Goal: Transaction & Acquisition: Book appointment/travel/reservation

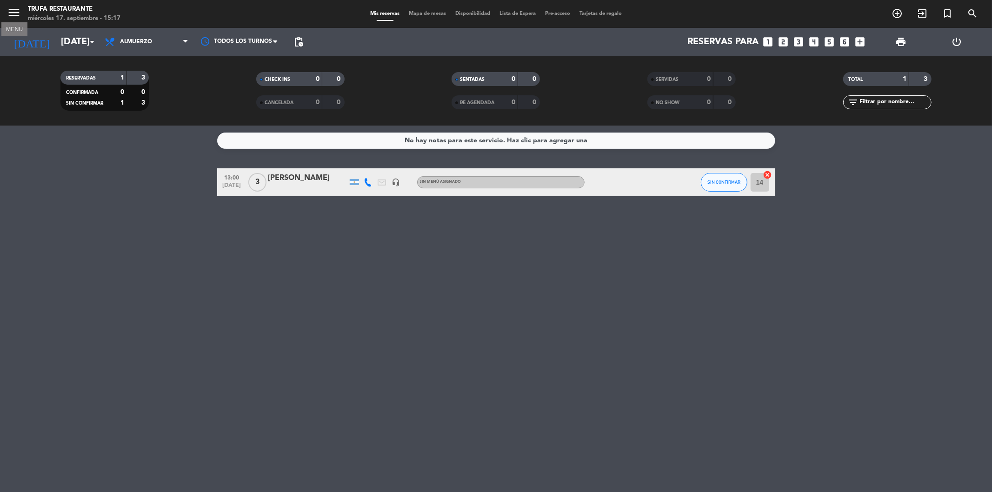
click at [15, 19] on icon "menu" at bounding box center [14, 13] width 14 height 14
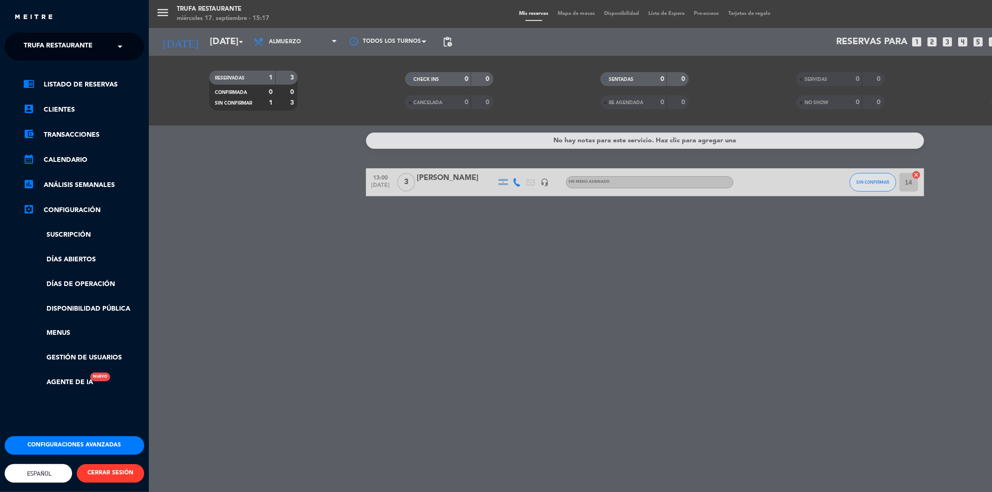
click at [76, 49] on span "Trufa Restaurante" at bounding box center [58, 47] width 69 height 20
click at [87, 81] on div "Trufa Rooftop" at bounding box center [74, 86] width 139 height 14
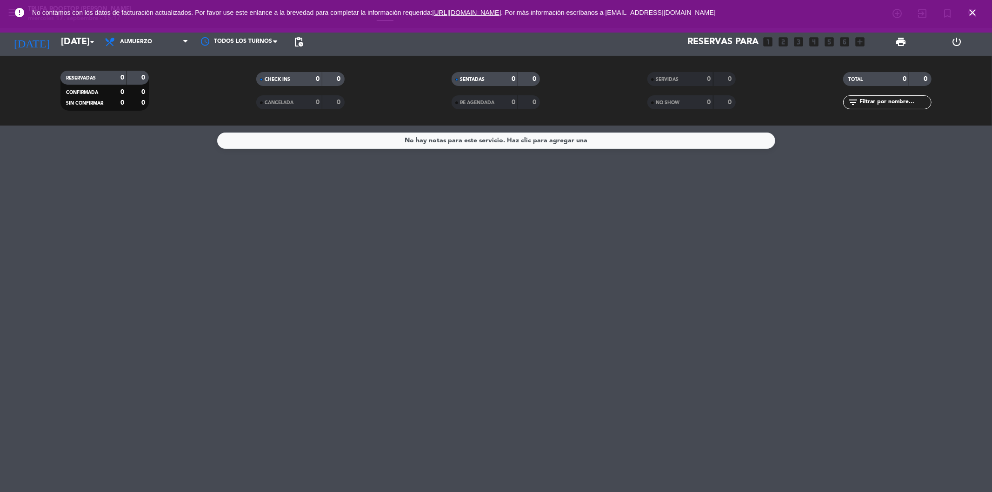
click at [971, 13] on icon "close" at bounding box center [972, 12] width 11 height 11
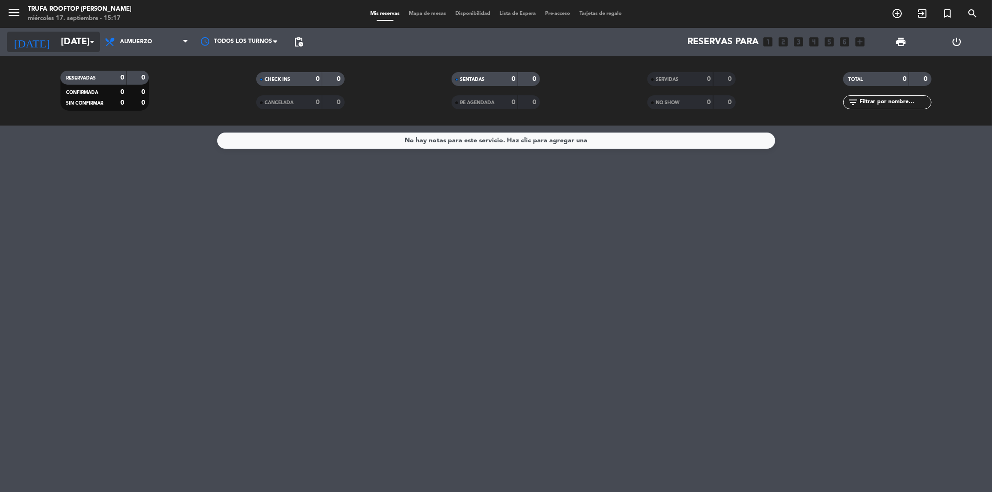
click at [56, 42] on input "[DATE]" at bounding box center [115, 42] width 118 height 20
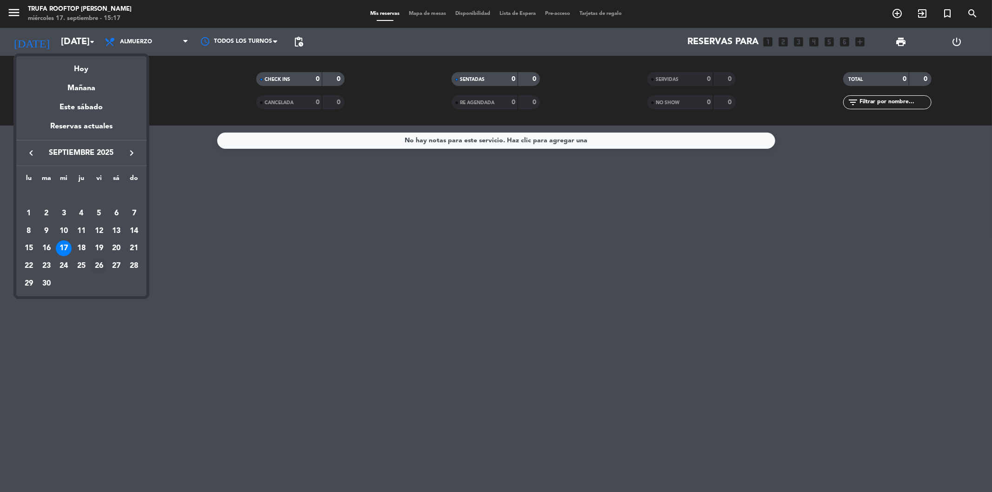
click at [100, 269] on div "26" at bounding box center [99, 266] width 16 height 16
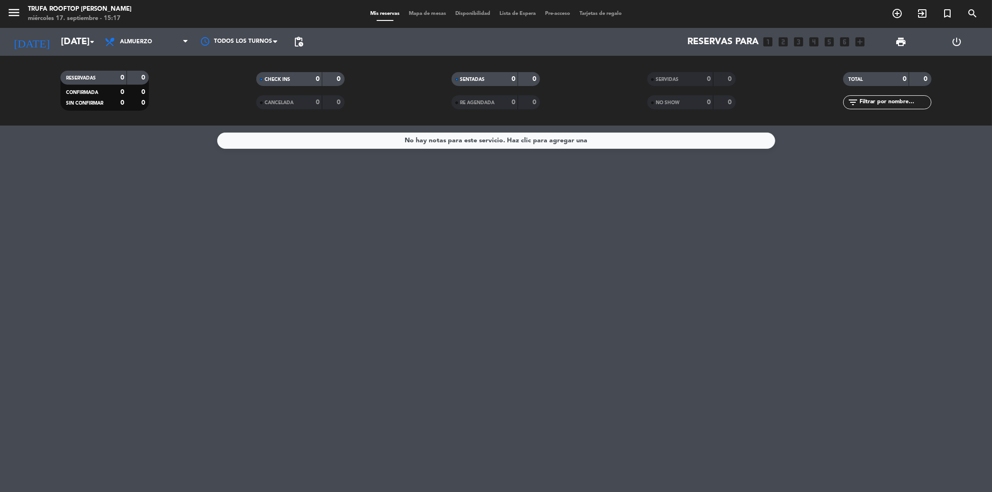
type input "[DATE]"
click at [156, 40] on span "Almuerzo" at bounding box center [146, 42] width 93 height 20
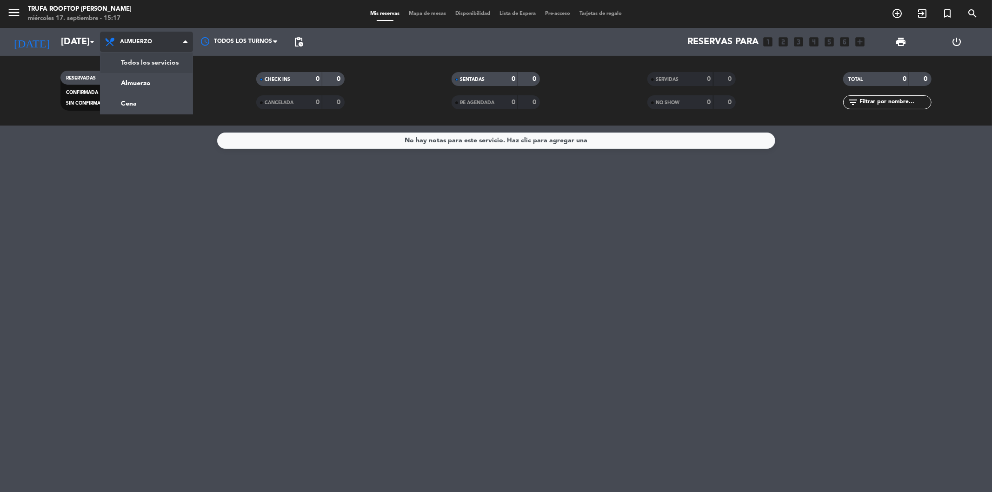
click at [149, 62] on div "menu Trufa Rooftop [PERSON_NAME] [DATE] 17. septiembre - 15:17 Mis reservas Map…" at bounding box center [496, 63] width 992 height 126
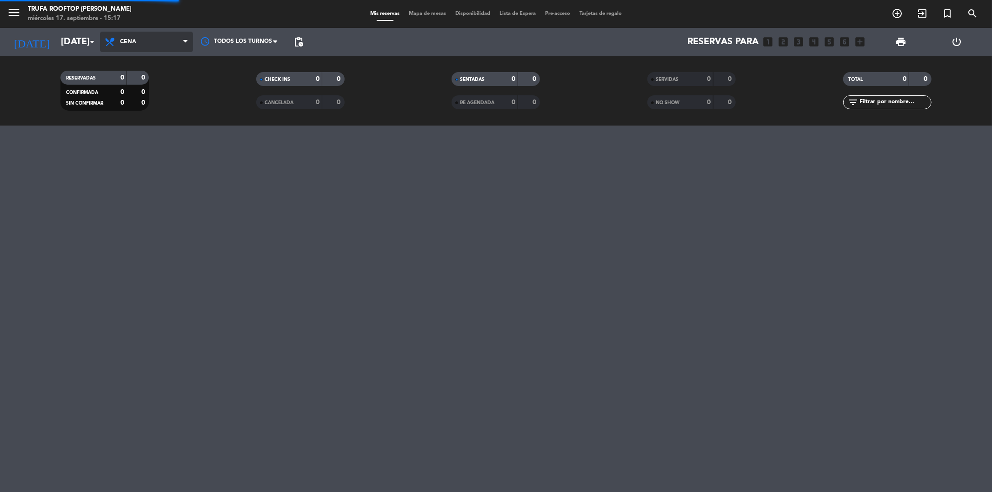
click at [138, 106] on div "menu Trufa Rooftop [PERSON_NAME] [DATE] 17. septiembre - 15:17 Mis reservas Map…" at bounding box center [496, 63] width 992 height 126
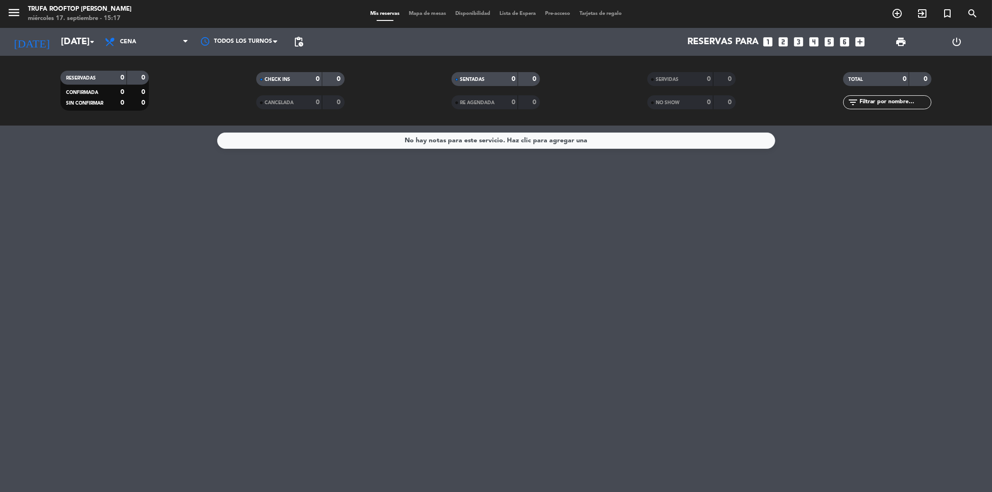
click at [816, 41] on icon "looks_4" at bounding box center [815, 42] width 12 height 12
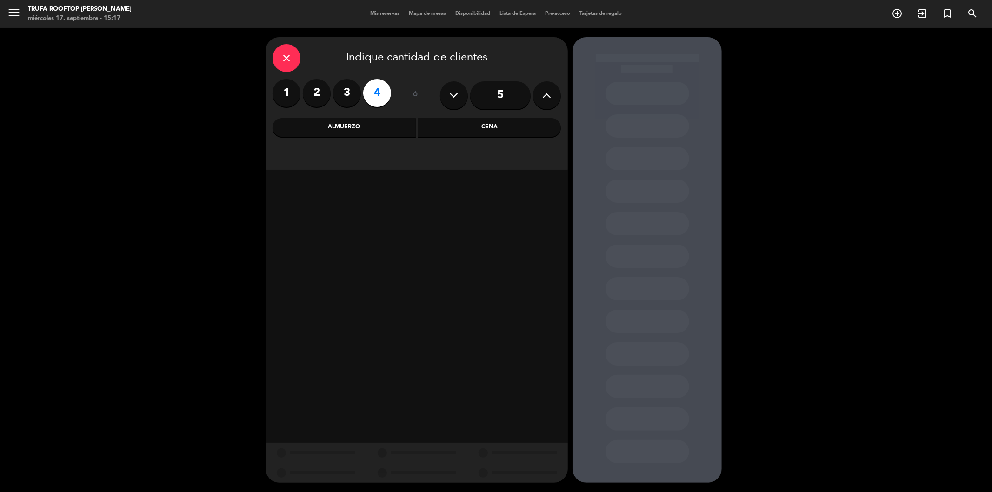
click at [280, 63] on div "close" at bounding box center [287, 58] width 28 height 28
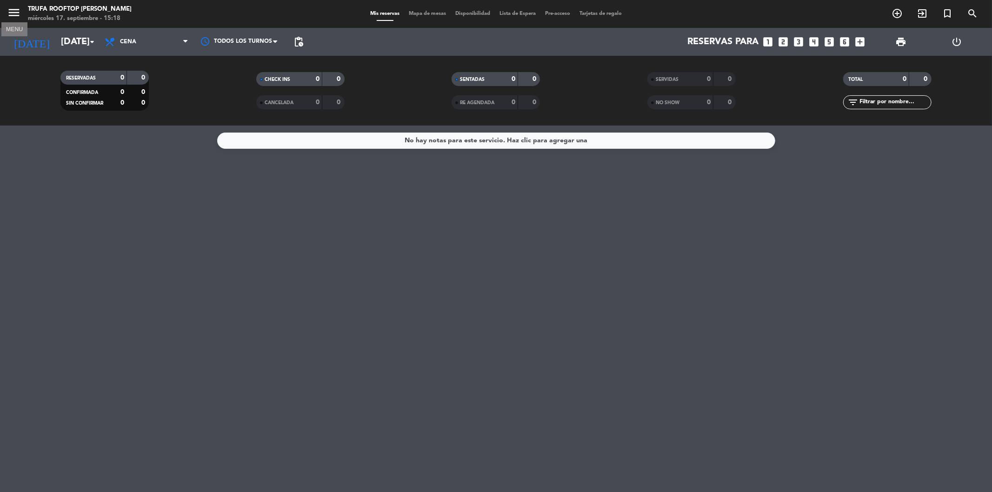
click at [14, 11] on icon "menu" at bounding box center [14, 13] width 14 height 14
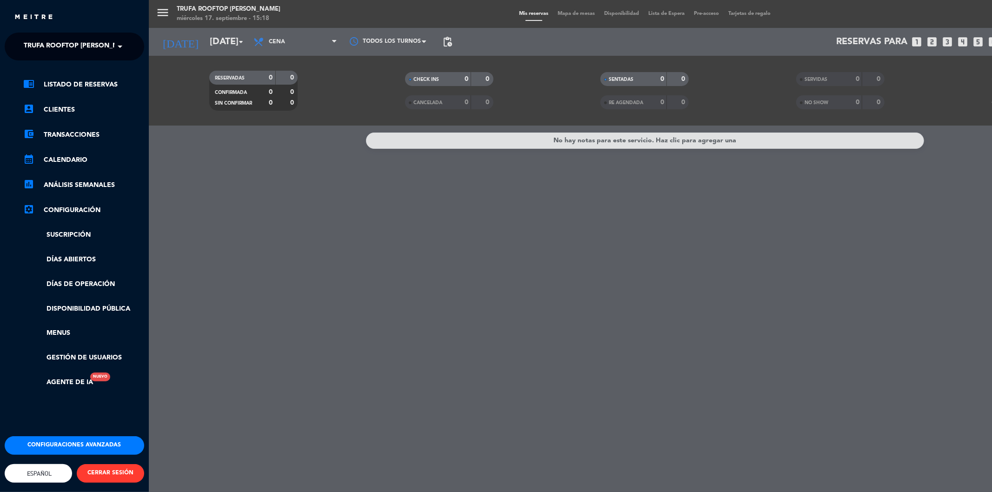
click at [44, 47] on span "Trufa Rooftop [PERSON_NAME]" at bounding box center [79, 47] width 111 height 20
click at [55, 82] on span "Trufa Rooftop" at bounding box center [37, 85] width 55 height 11
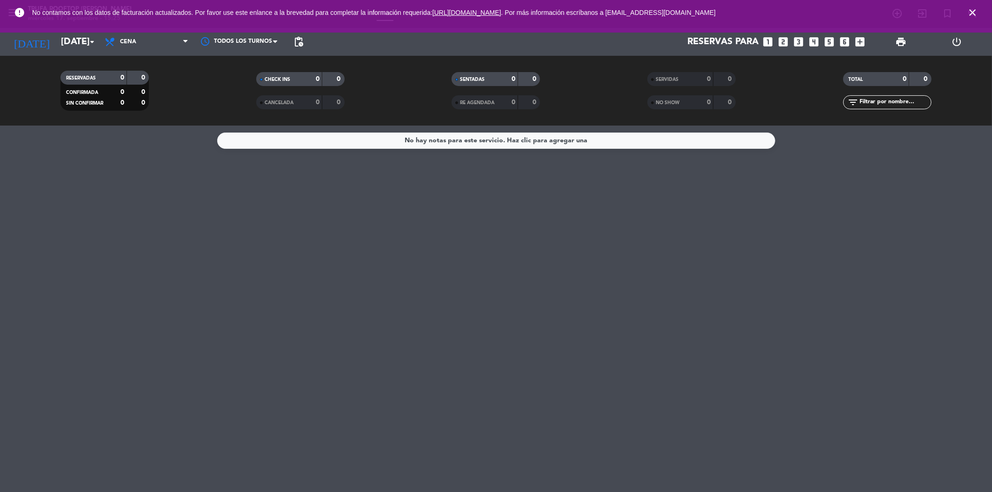
click at [975, 9] on icon "close" at bounding box center [972, 12] width 11 height 11
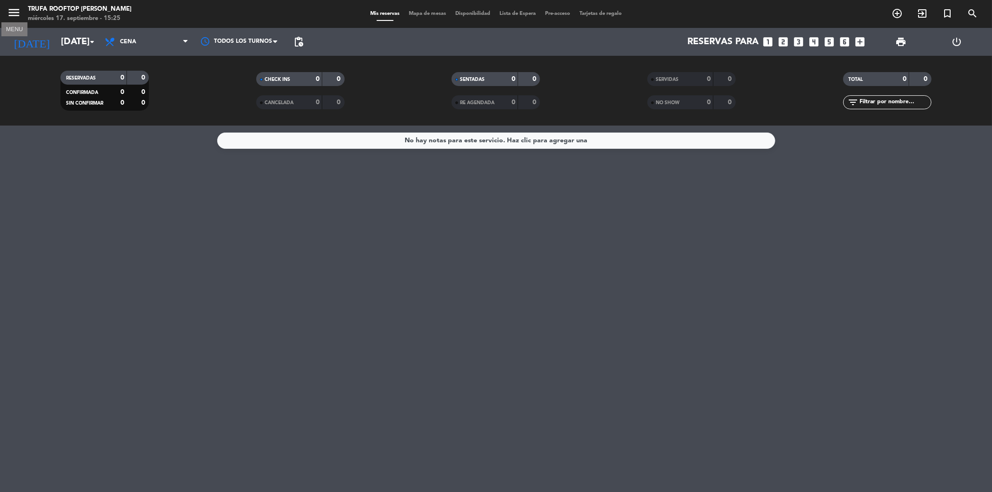
click at [7, 19] on icon "menu" at bounding box center [14, 13] width 14 height 14
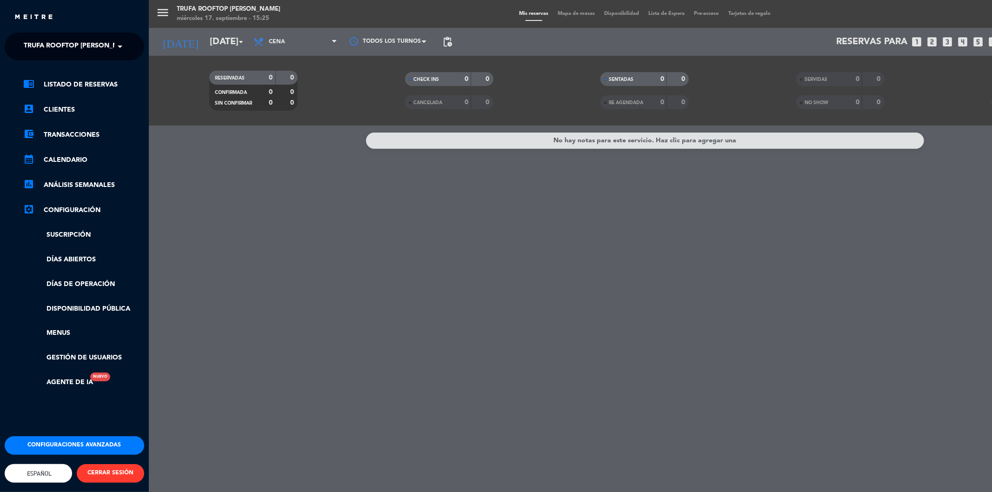
click at [53, 45] on span "Trufa Rooftop [PERSON_NAME]" at bounding box center [79, 47] width 111 height 20
click at [70, 82] on div "Trufa Rooftop" at bounding box center [74, 86] width 139 height 14
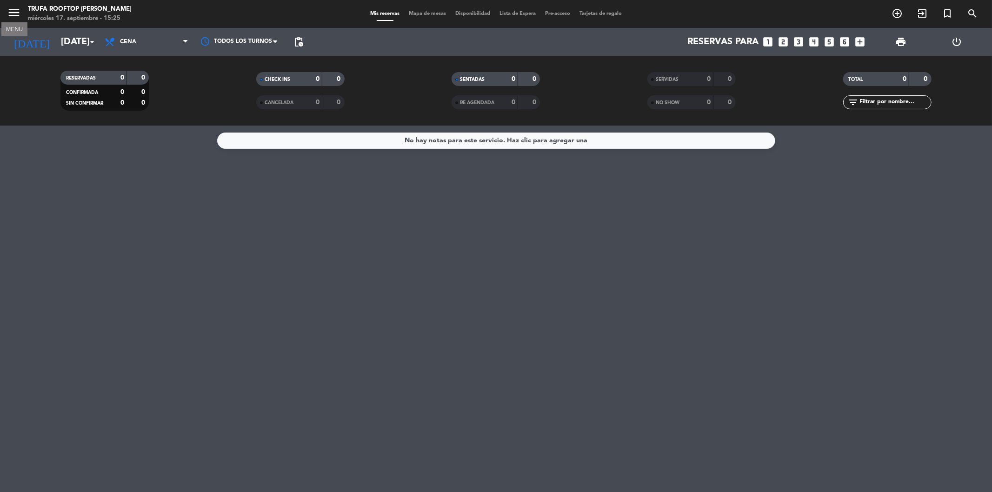
click at [20, 12] on icon "menu" at bounding box center [14, 13] width 14 height 14
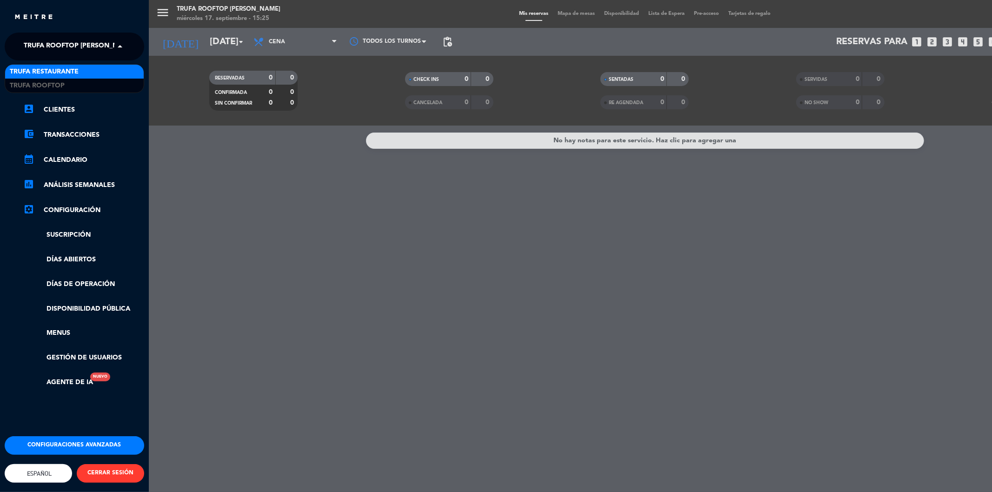
click at [57, 45] on span "Trufa Rooftop [PERSON_NAME]" at bounding box center [79, 47] width 111 height 20
click at [77, 73] on span "Trufa Restaurante" at bounding box center [44, 72] width 69 height 11
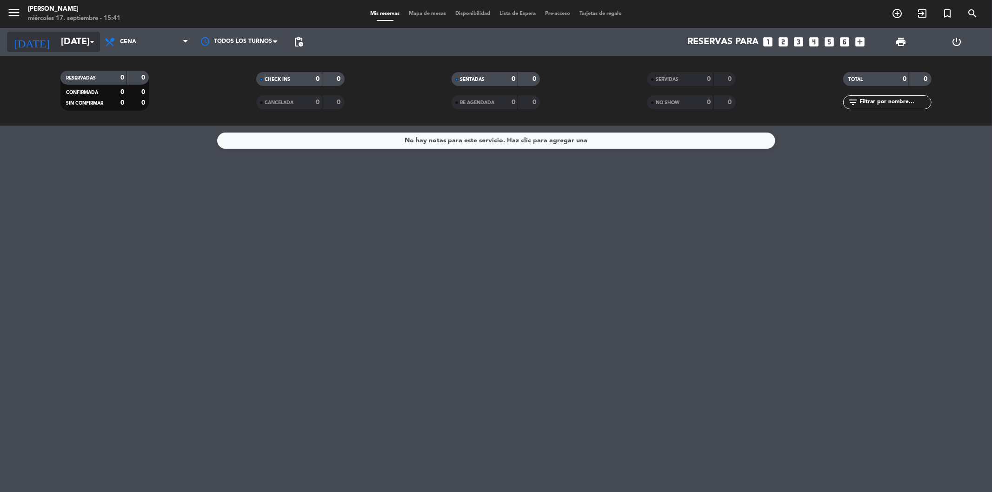
click at [76, 41] on input "[DATE]" at bounding box center [115, 42] width 118 height 20
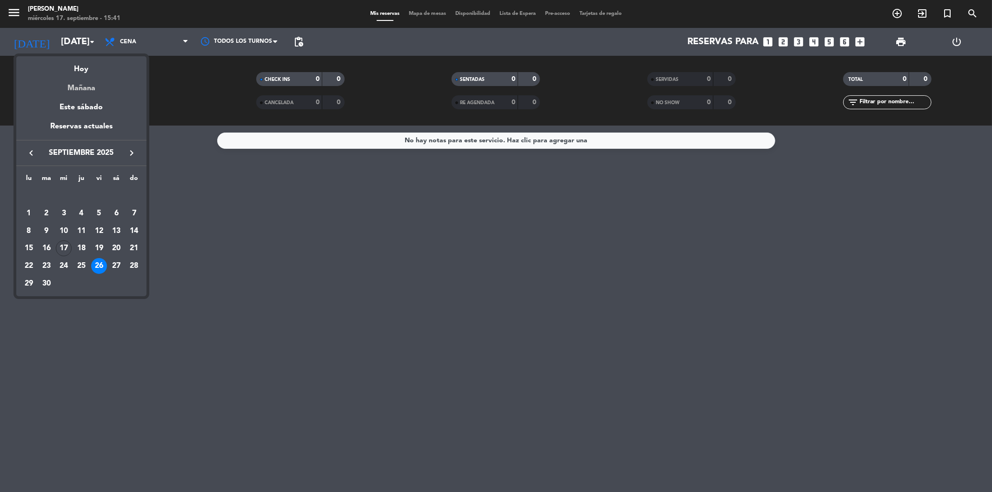
click at [86, 86] on div "Mañana" at bounding box center [81, 84] width 130 height 19
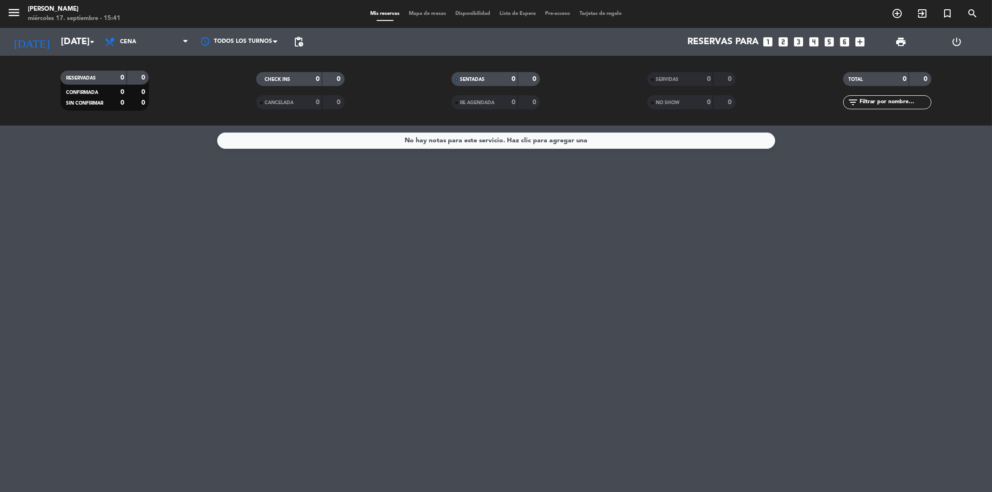
type input "[DEMOGRAPHIC_DATA][DATE]"
click at [173, 34] on span "Cena" at bounding box center [146, 42] width 93 height 20
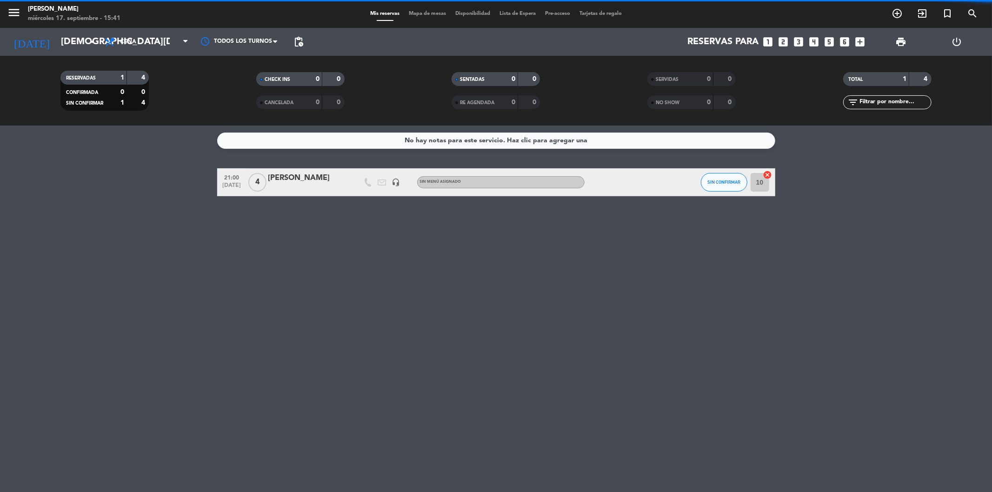
click at [157, 122] on div "RESERVADAS 1 4 CONFIRMADA 0 0 SIN CONFIRMAR 1 4 CHECK INS 0 0 CANCELADA 0 0 SEN…" at bounding box center [496, 91] width 992 height 70
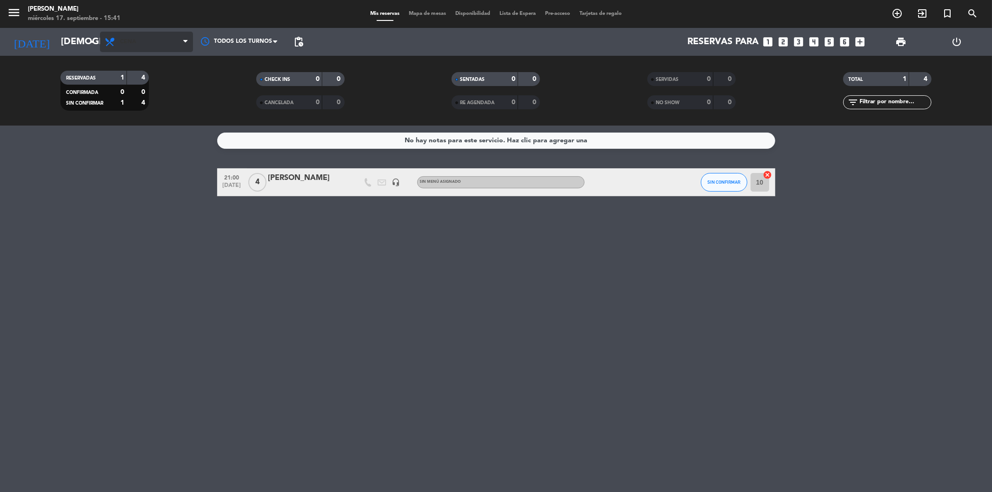
click at [177, 39] on span "Cena" at bounding box center [146, 42] width 93 height 20
drag, startPoint x: 146, startPoint y: 125, endPoint x: 400, endPoint y: 57, distance: 263.4
click at [147, 126] on ng-component "menu Trufa [PERSON_NAME] [DATE] 17. septiembre - 15:41 Mis reservas Mapa de mes…" at bounding box center [496, 246] width 992 height 492
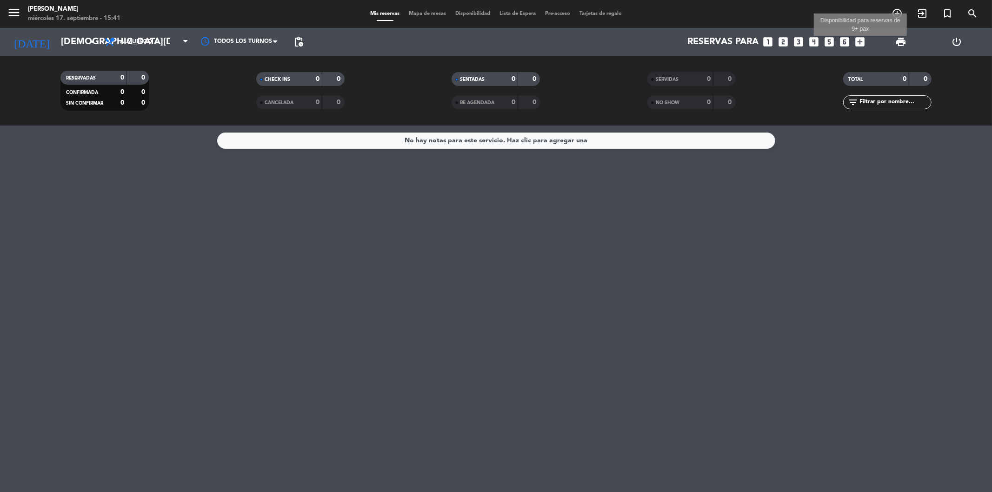
click at [863, 40] on icon "add_box" at bounding box center [861, 42] width 12 height 12
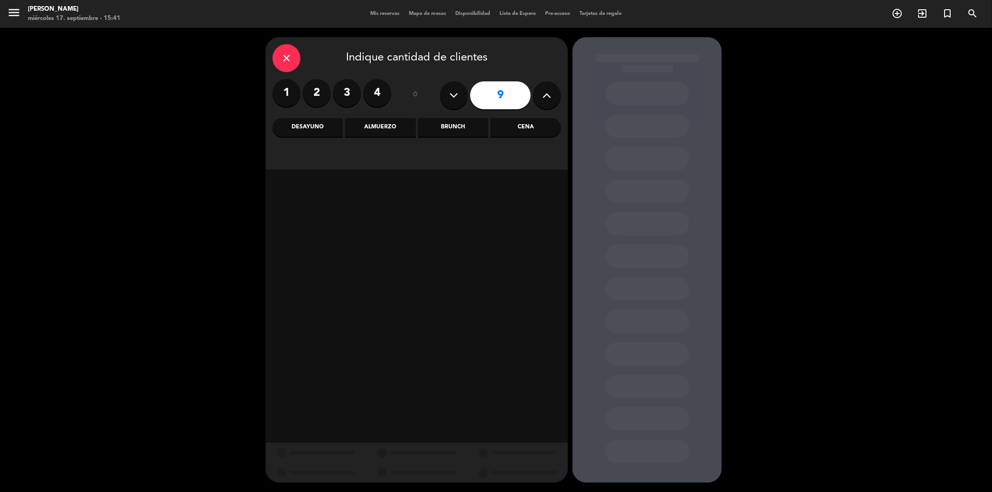
click at [450, 99] on icon at bounding box center [454, 95] width 9 height 14
type input "7"
click at [545, 124] on div "Cena" at bounding box center [526, 127] width 70 height 19
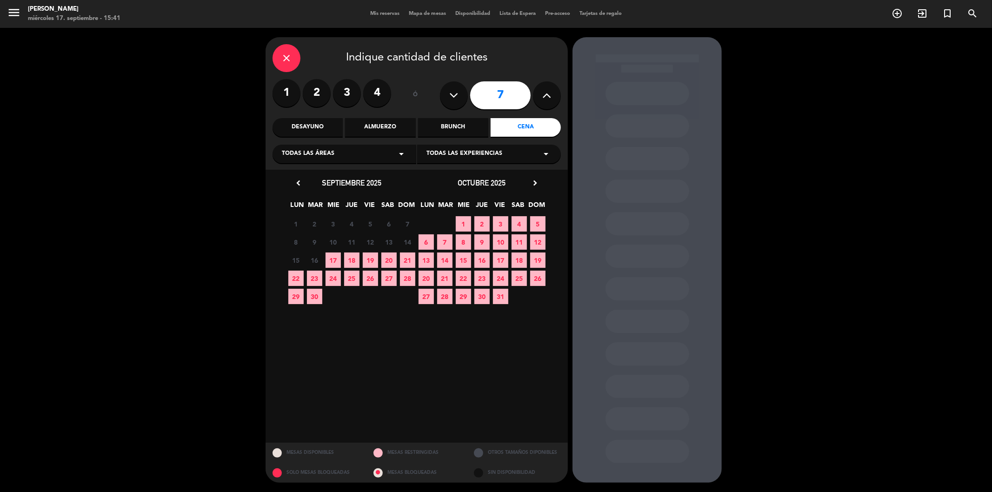
click at [385, 133] on div "Almuerzo" at bounding box center [380, 127] width 70 height 19
click at [354, 263] on span "18" at bounding box center [351, 260] width 15 height 15
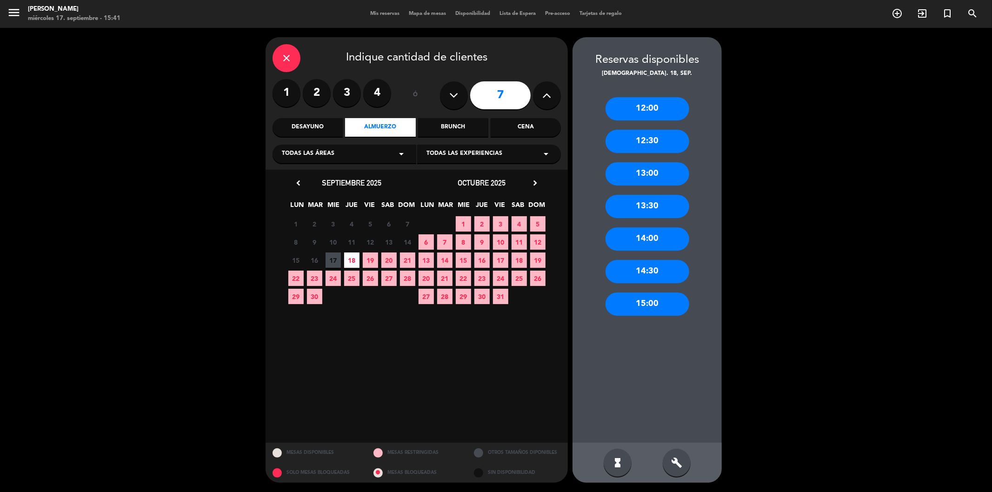
click at [645, 143] on div "12:30" at bounding box center [648, 141] width 84 height 23
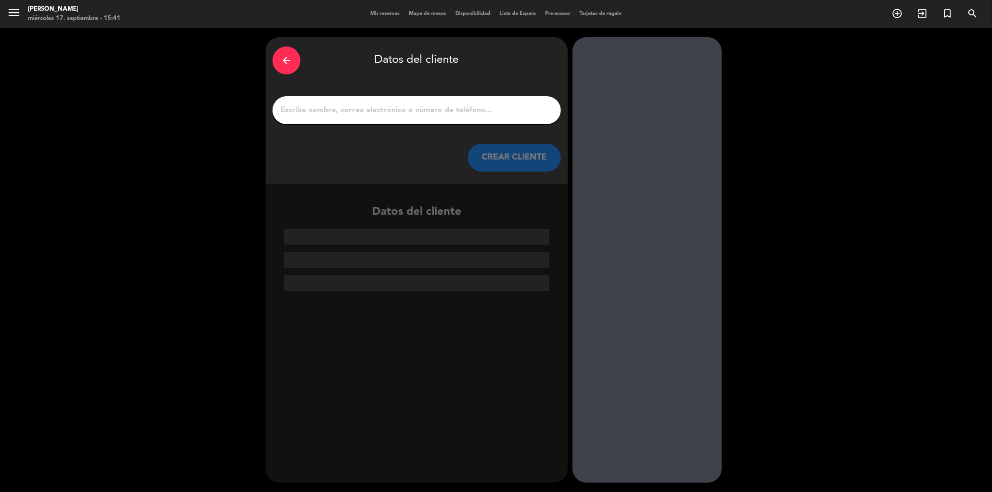
paste input "[PERSON_NAME]"
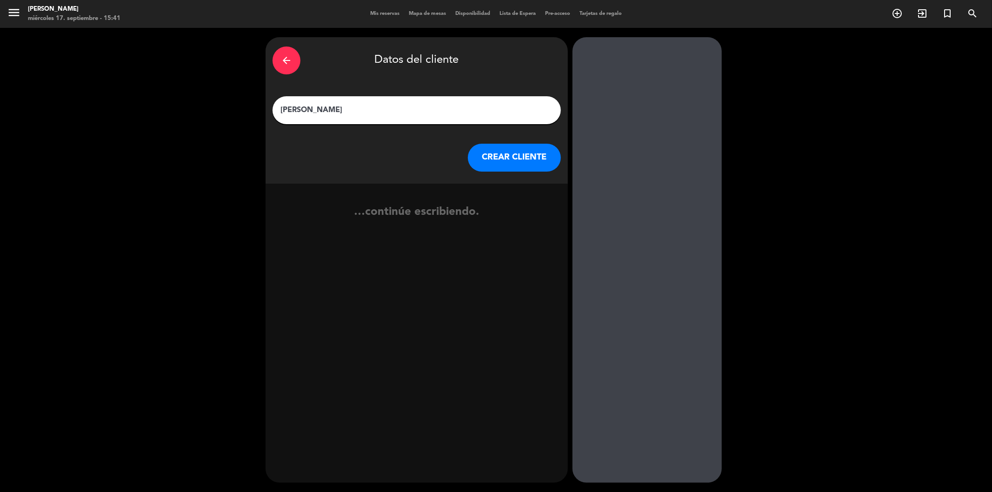
type input "[PERSON_NAME]"
click at [487, 155] on button "CREAR CLIENTE" at bounding box center [514, 158] width 93 height 28
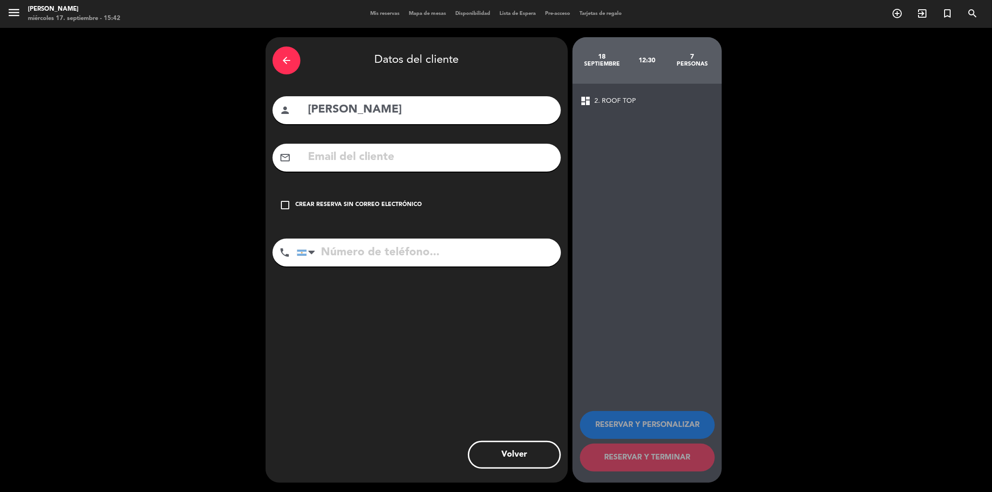
click at [319, 207] on div "Crear reserva sin correo electrónico" at bounding box center [358, 205] width 127 height 9
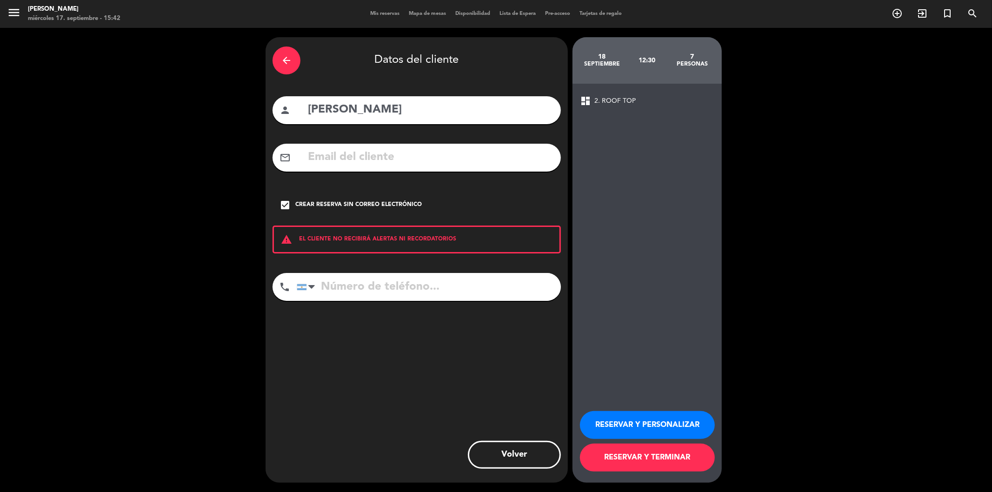
paste input "[PHONE_NUMBER]"
type input "[PHONE_NUMBER]"
click at [659, 464] on button "RESERVAR Y TERMINAR" at bounding box center [647, 458] width 135 height 28
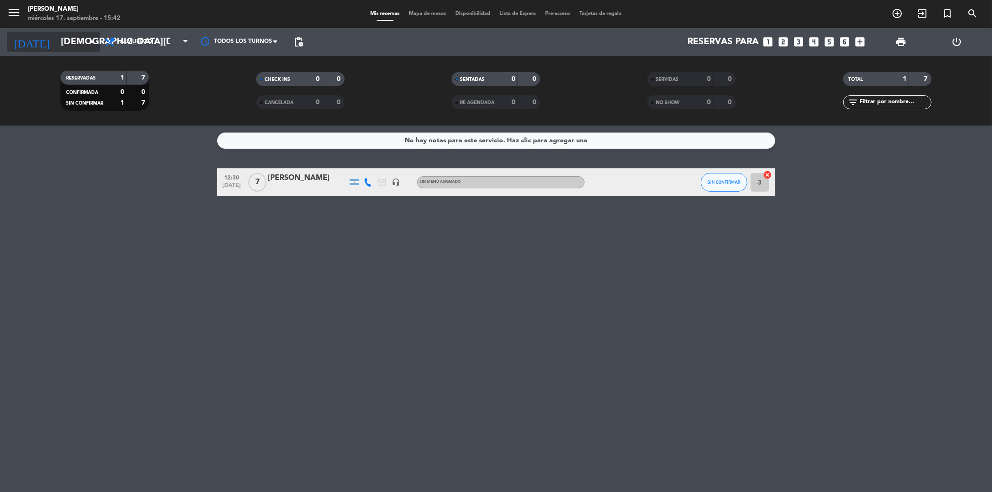
click at [69, 47] on input "[DEMOGRAPHIC_DATA][DATE]" at bounding box center [115, 42] width 118 height 20
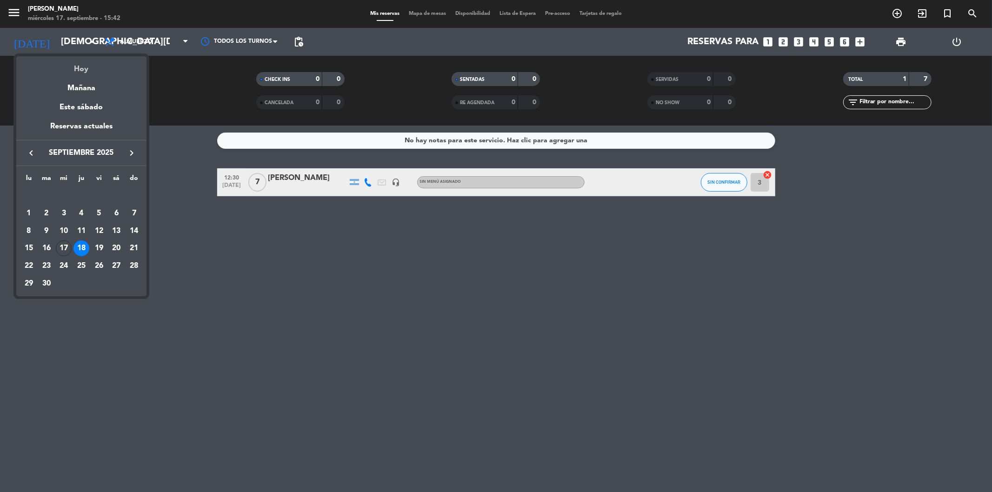
click at [86, 73] on div "Hoy" at bounding box center [81, 65] width 130 height 19
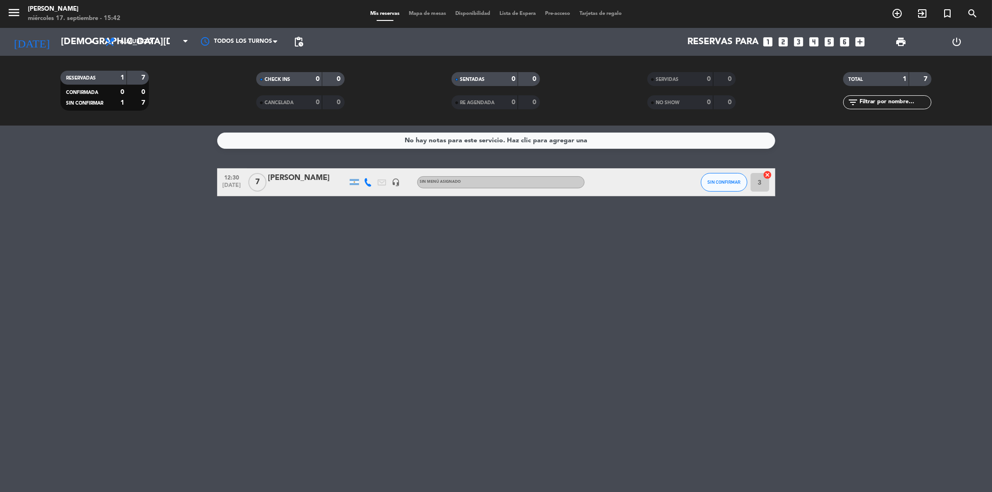
type input "[DATE]"
click at [133, 28] on div "Todos los servicios Desayuno Brunch Almuerzo Cena Almuerzo Todos los servicios …" at bounding box center [146, 42] width 93 height 28
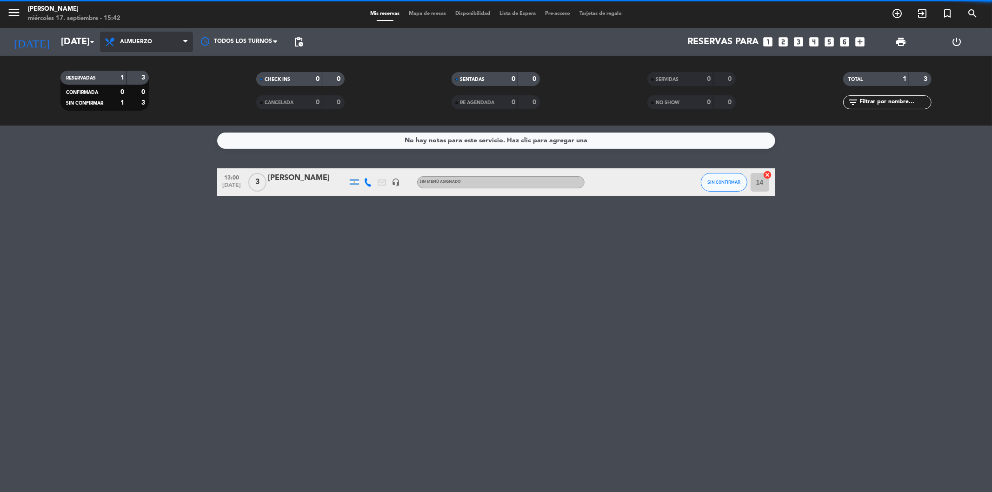
click at [143, 39] on span "Almuerzo" at bounding box center [136, 42] width 32 height 7
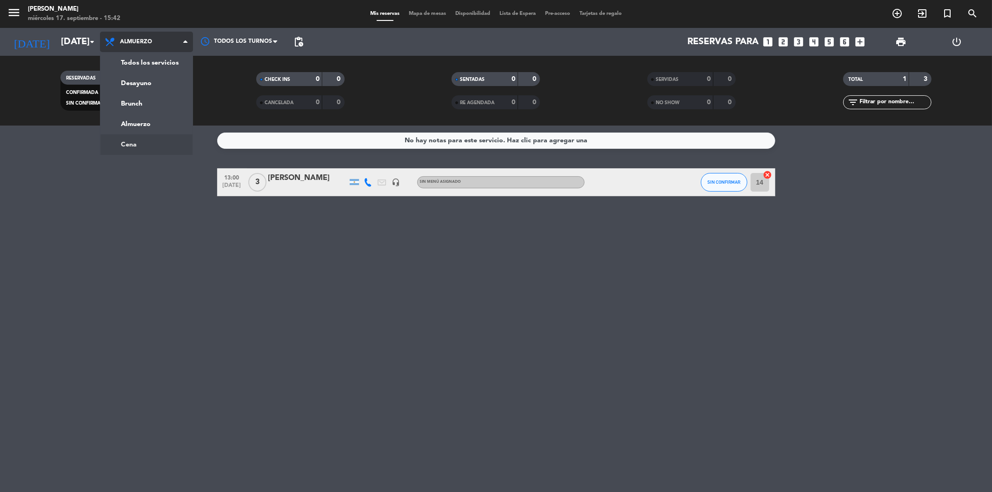
click at [146, 142] on ng-component "menu Trufa [PERSON_NAME] [DATE] 17. septiembre - 15:42 Mis reservas Mapa de mes…" at bounding box center [496, 246] width 992 height 492
